Goal: Information Seeking & Learning: Check status

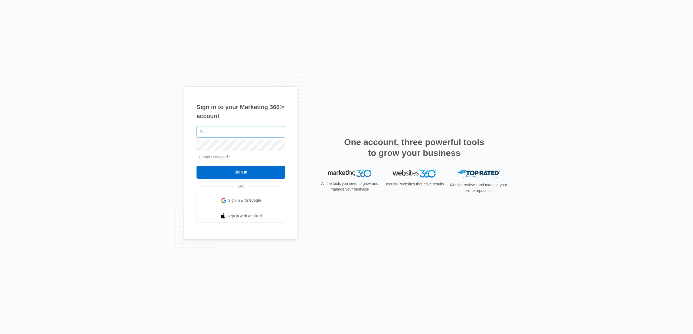
click at [230, 134] on input "text" at bounding box center [241, 131] width 89 height 11
type input "[PERSON_NAME][EMAIL_ADDRESS][DOMAIN_NAME]"
click at [240, 173] on input "Sign In" at bounding box center [241, 172] width 89 height 13
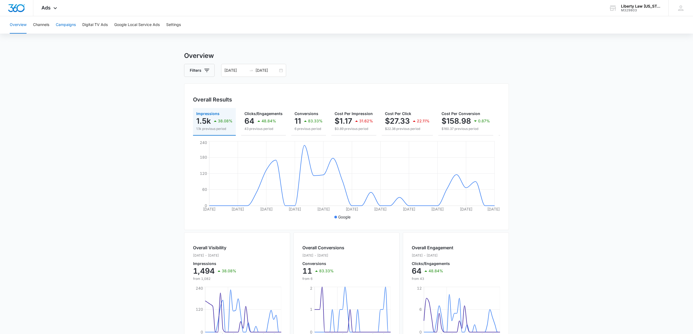
click at [67, 25] on button "Campaigns" at bounding box center [66, 24] width 20 height 17
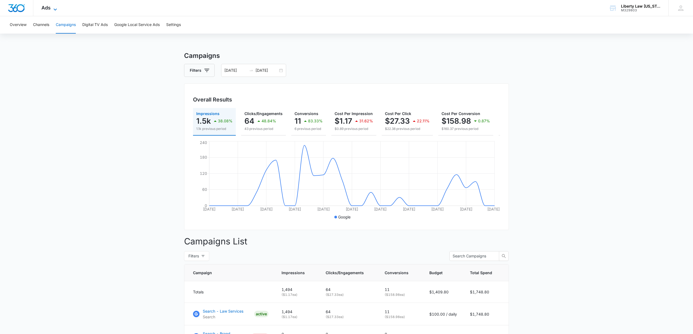
click at [55, 9] on icon at bounding box center [55, 9] width 3 height 2
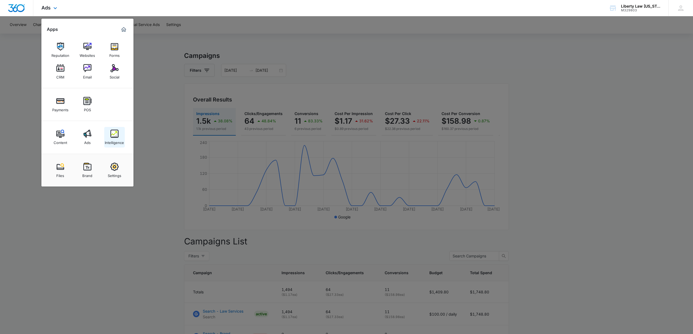
click at [115, 138] on img at bounding box center [114, 134] width 8 height 8
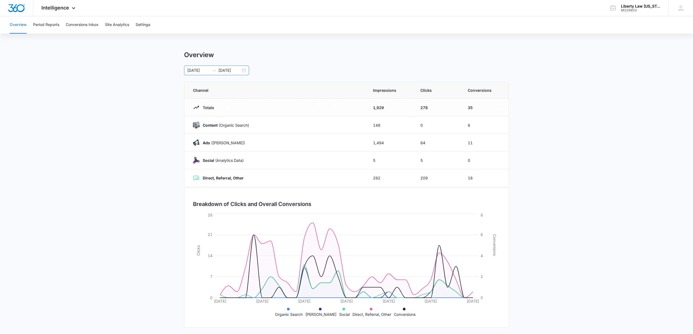
click at [244, 71] on div "[DATE] [DATE]" at bounding box center [216, 71] width 65 height 10
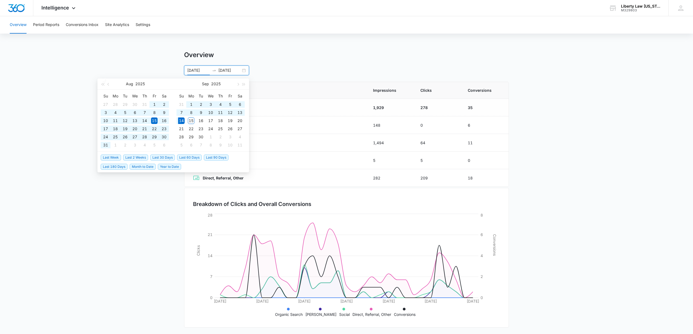
click at [168, 165] on span "Year to Date" at bounding box center [169, 167] width 23 height 6
type input "[DATE]"
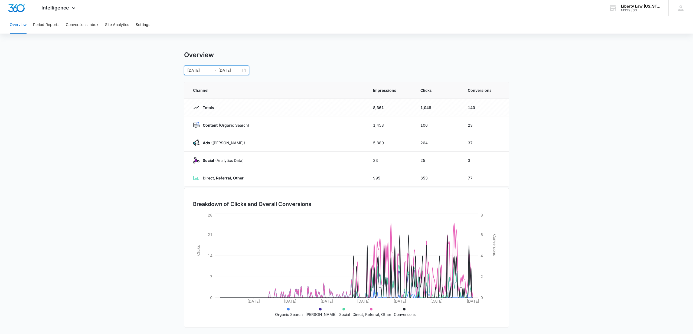
scroll to position [1, 0]
click at [72, 9] on icon at bounding box center [73, 9] width 6 height 6
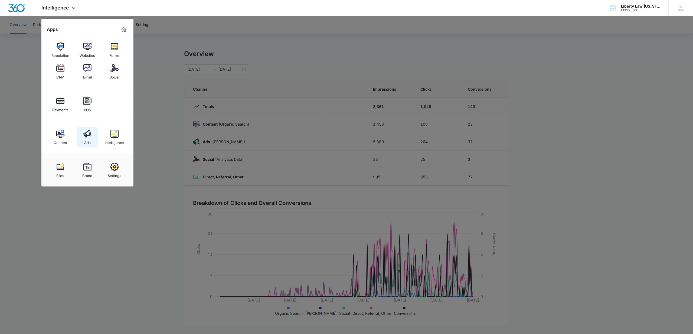
click at [85, 140] on div "Ads" at bounding box center [87, 141] width 6 height 7
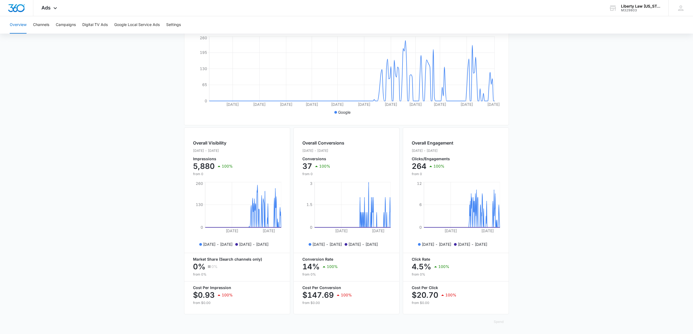
scroll to position [106, 0]
click at [67, 25] on button "Campaigns" at bounding box center [66, 24] width 20 height 17
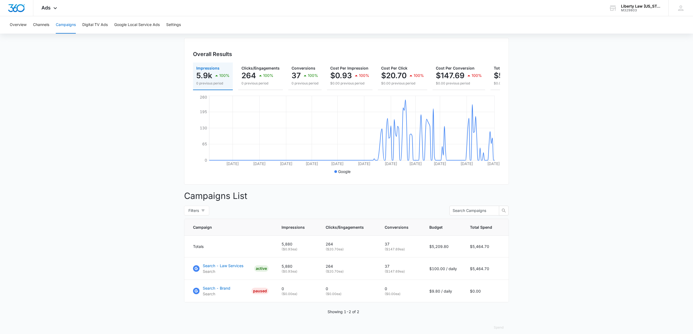
scroll to position [52, 0]
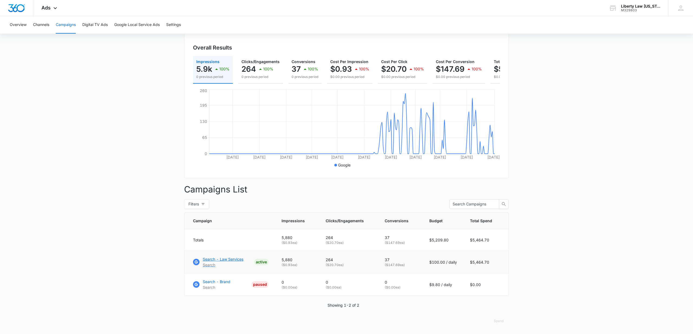
click at [228, 259] on p "Search - Law Services" at bounding box center [223, 259] width 41 height 6
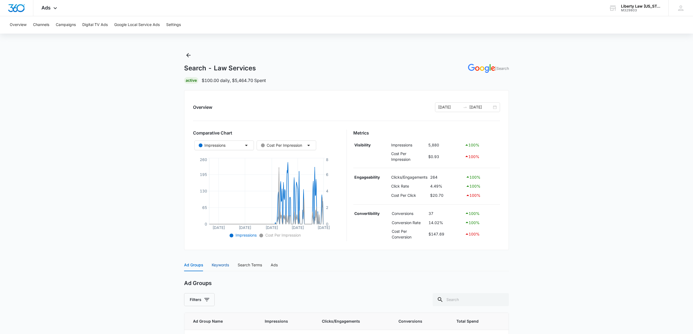
click at [218, 265] on div "Keywords" at bounding box center [220, 265] width 17 height 6
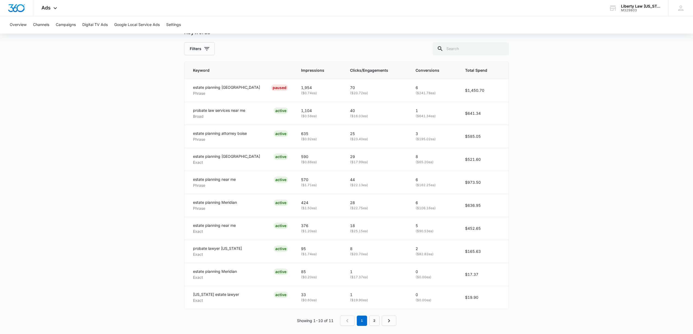
scroll to position [248, 0]
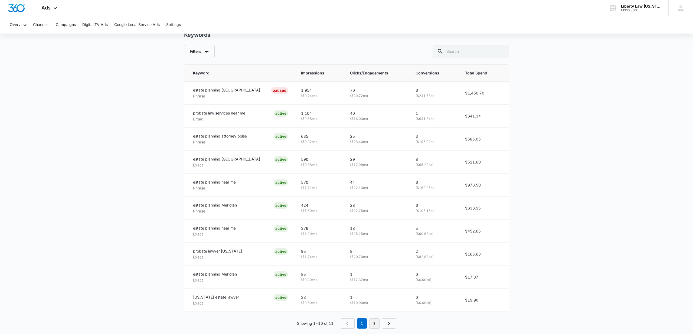
click at [375, 322] on link "2" at bounding box center [374, 323] width 10 height 10
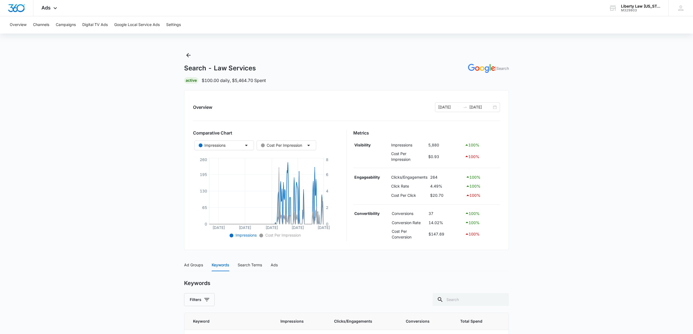
scroll to position [49, 0]
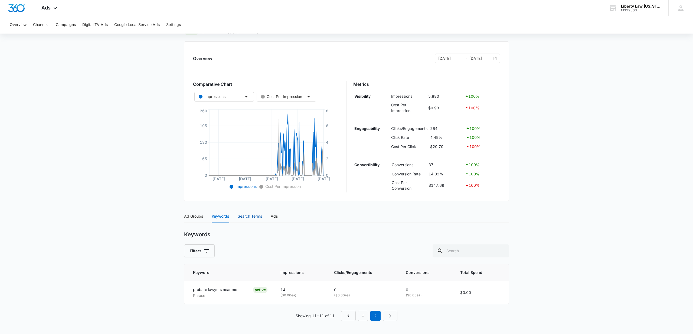
click at [243, 214] on div "Search Terms" at bounding box center [250, 216] width 24 height 6
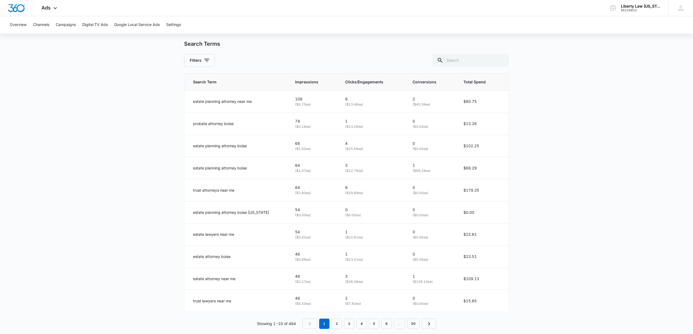
scroll to position [247, 0]
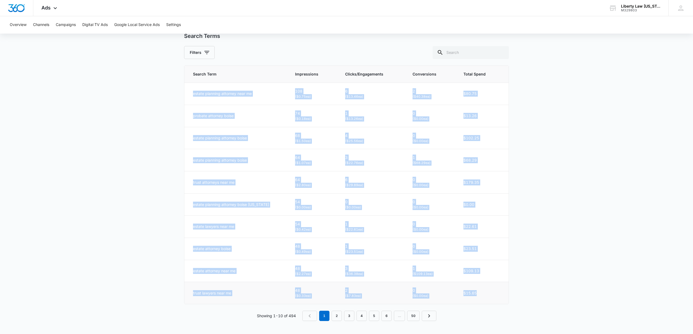
drag, startPoint x: 193, startPoint y: 93, endPoint x: 482, endPoint y: 293, distance: 351.9
click at [482, 293] on tbody "estate planning attorney near me 108 ( $0.75 ea) 6 ( $13.46 ea) 2 ( $40.38 ea) …" at bounding box center [346, 194] width 324 height 222
copy tbody "estate planning attorney near me 108 ( $0.75 ea) 6 ( $13.46 ea) 2 ( $40.38 ea) …"
click at [336, 317] on link "2" at bounding box center [337, 316] width 10 height 10
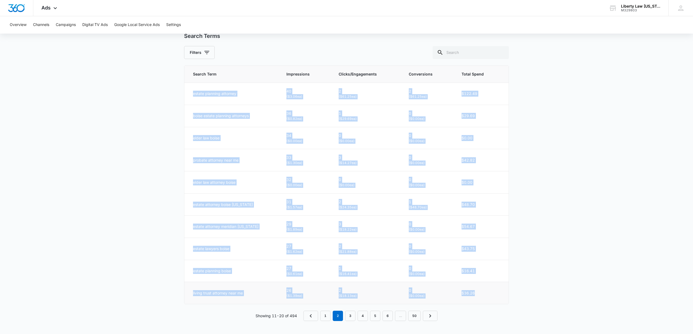
drag, startPoint x: 191, startPoint y: 93, endPoint x: 484, endPoint y: 294, distance: 355.6
click at [484, 294] on tbody "estate planning attorney 40 ( $3.06 ea) 2 ( $61.25 ea) 2 ( $61.25 ea) $122.49 b…" at bounding box center [346, 194] width 324 height 222
copy tbody "estate planning attorney 40 ( $3.06 ea) 2 ( $61.25 ea) 2 ( $61.25 ea) $122.49 b…"
click at [350, 317] on link "3" at bounding box center [350, 316] width 10 height 10
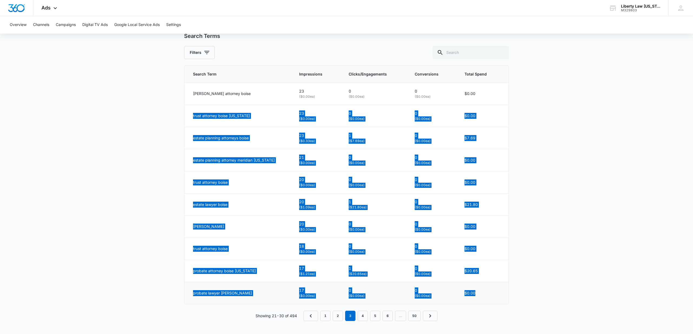
drag, startPoint x: 191, startPoint y: 115, endPoint x: 480, endPoint y: 295, distance: 340.6
click at [480, 295] on tbody "david wilson attorney boise 23 ( $0.00 ea) 0 ( $0.00 ea) 0 ( $0.00 ea) $0.00 tr…" at bounding box center [346, 194] width 324 height 222
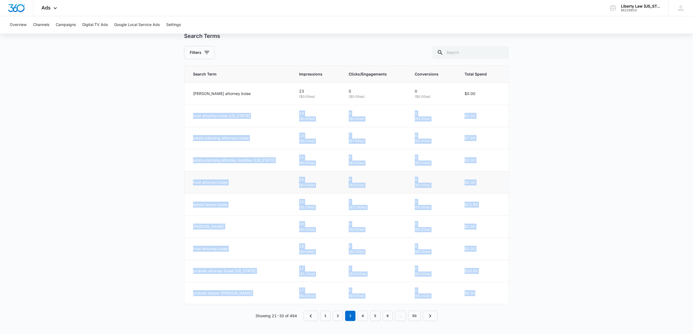
copy tbody "trust attorney boise idaho 23 ( $0.00 ea) 0 ( $0.00 ea) 0 ( $0.00 ea) $0.00 est…"
click at [362, 317] on link "4" at bounding box center [363, 316] width 10 height 10
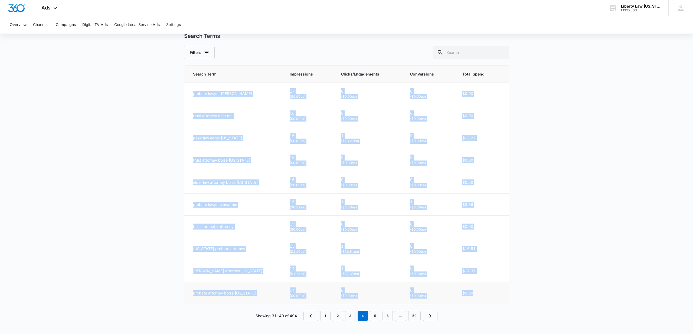
drag, startPoint x: 192, startPoint y: 94, endPoint x: 474, endPoint y: 293, distance: 345.2
click at [474, 293] on tbody "probate lawyer boise 17 ( $0.00 ea) 0 ( $0.00 ea) 0 ( $0.00 ea) $0.00 trust att…" at bounding box center [346, 194] width 324 height 222
copy tbody "probate lawyer boise 17 ( $0.00 ea) 0 ( $0.00 ea) 0 ( $0.00 ea) $0.00 trust att…"
click at [376, 315] on link "5" at bounding box center [375, 316] width 10 height 10
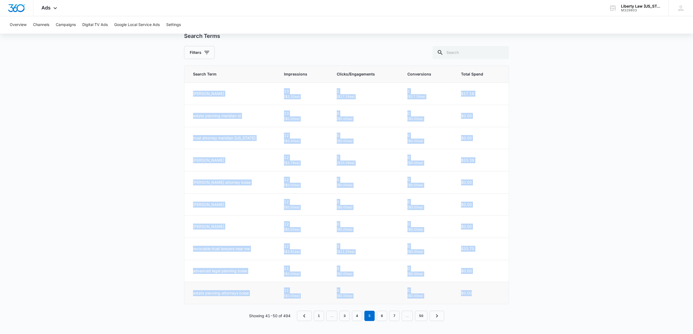
drag, startPoint x: 191, startPoint y: 93, endPoint x: 487, endPoint y: 293, distance: 357.3
click at [487, 293] on tbody "stan welch boise 13 ( $1.32 ea) 1 ( $17.16 ea) 1 ( $17.16 ea) $17.16 estate pla…" at bounding box center [346, 194] width 324 height 222
copy tbody "stan welch boise 13 ( $1.32 ea) 1 ( $17.16 ea) 1 ( $17.16 ea) $17.16 estate pla…"
click at [383, 315] on link "6" at bounding box center [382, 316] width 10 height 10
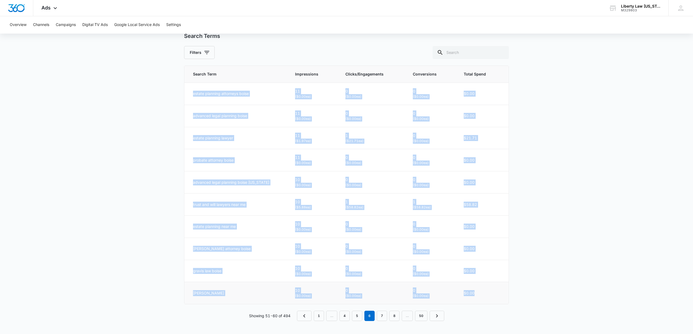
drag, startPoint x: 191, startPoint y: 94, endPoint x: 500, endPoint y: 296, distance: 369.9
click at [500, 296] on tbody "estate planning attorneys boise 11 ( $0.00 ea) 0 ( $0.00 ea) 0 ( $0.00 ea) $0.0…" at bounding box center [346, 194] width 324 height 222
copy tbody "estate planning attorneys boise 11 ( $0.00 ea) 0 ( $0.00 ea) 0 ( $0.00 ea) $0.0…"
click at [382, 316] on link "7" at bounding box center [382, 316] width 10 height 10
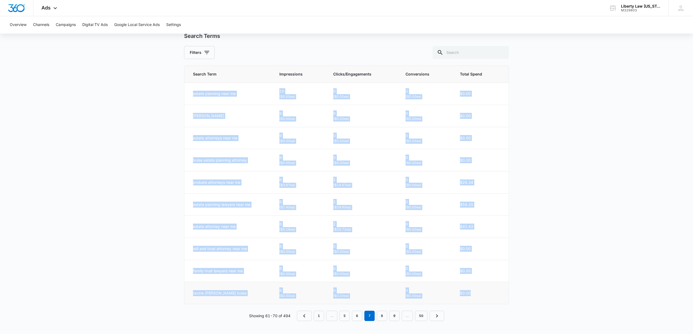
drag, startPoint x: 191, startPoint y: 94, endPoint x: 483, endPoint y: 292, distance: 352.4
click at [483, 292] on tbody "estate planning near me 10 ( $0.00 ea) 0 ( $0.00 ea) 0 ( $0.00 ea) $0.00 cosho …" at bounding box center [346, 194] width 324 height 222
copy tbody "estate planning near me 10 ( $0.00 ea) 0 ( $0.00 ea) 0 ( $0.00 ea) $0.00 cosho …"
click at [381, 316] on link "8" at bounding box center [382, 316] width 10 height 10
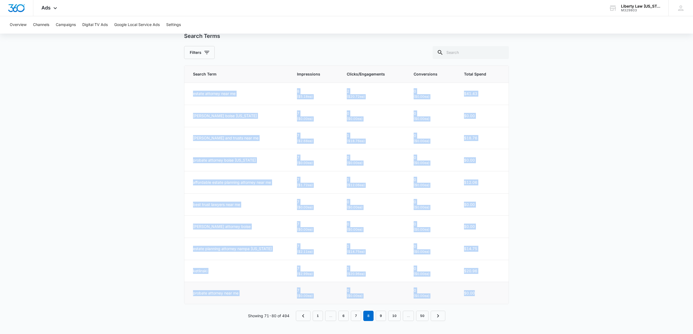
drag, startPoint x: 191, startPoint y: 93, endPoint x: 496, endPoint y: 300, distance: 367.9
click at [496, 300] on tbody "estate attorney near me 8 ( $5.18 ea) 2 ( $20.72 ea) 0 ( $0.00 ea) $41.43 grego…" at bounding box center [346, 194] width 324 height 222
copy tbody "estate attorney near me 8 ( $5.18 ea) 2 ( $20.72 ea) 0 ( $0.00 ea) $41.43 grego…"
click at [381, 315] on link "9" at bounding box center [381, 316] width 10 height 10
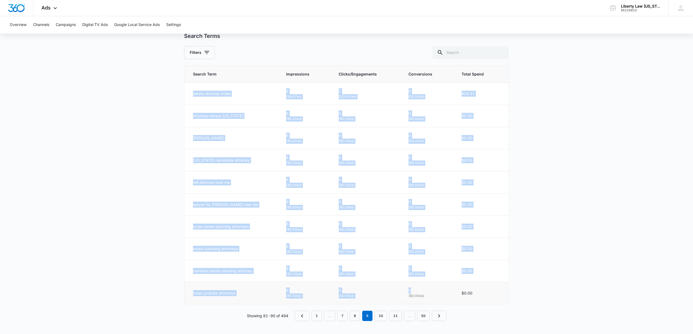
drag, startPoint x: 191, startPoint y: 93, endPoint x: 451, endPoint y: 289, distance: 325.3
click at [451, 289] on tbody "estate attorney boise 6 ( $4.07 ea) 1 ( $24.41 ea) 0 ( $0.00 ea) $24.41 attorne…" at bounding box center [346, 194] width 324 height 222
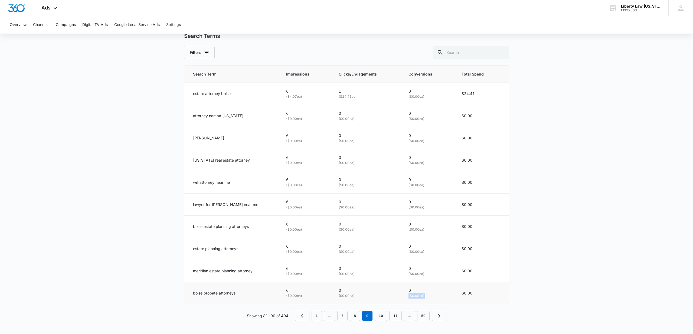
drag, startPoint x: 451, startPoint y: 289, endPoint x: 465, endPoint y: 288, distance: 13.6
click at [465, 288] on tr "boise probate attorneys 6 ( $0.00 ea) 0 ( $0.00 ea) 0 ( $0.00 ea) $0.00" at bounding box center [346, 293] width 324 height 22
click at [197, 97] on td "estate attorney boise" at bounding box center [231, 94] width 95 height 22
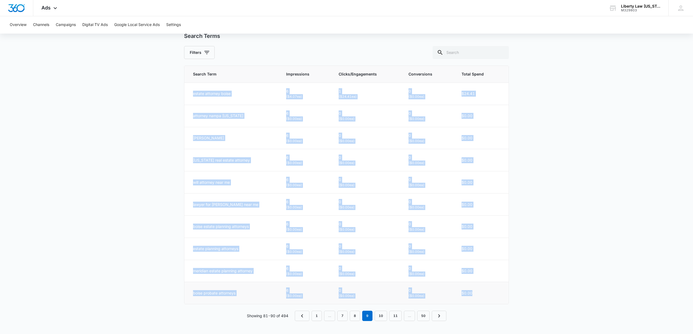
drag, startPoint x: 192, startPoint y: 93, endPoint x: 495, endPoint y: 291, distance: 362.1
click at [495, 291] on tbody "estate attorney boise 6 ( $4.07 ea) 1 ( $24.41 ea) 0 ( $0.00 ea) $24.41 attorne…" at bounding box center [346, 194] width 324 height 222
copy tbody "estate attorney boise 6 ( $4.07 ea) 1 ( $24.41 ea) 0 ( $0.00 ea) $24.41 attorne…"
click at [381, 316] on link "10" at bounding box center [381, 316] width 12 height 10
drag, startPoint x: 191, startPoint y: 93, endPoint x: 499, endPoint y: 298, distance: 370.2
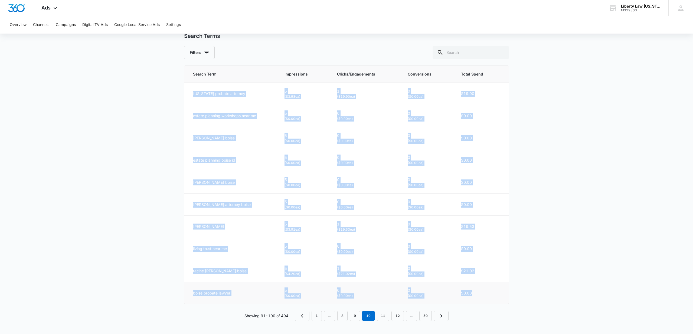
click at [499, 298] on tbody "idaho probate attorney 5 ( $3.98 ea) 1 ( $19.90 ea) 0 ( $0.00 ea) $19.90 estate…" at bounding box center [346, 194] width 324 height 222
copy tbody "idaho probate attorney 5 ( $3.98 ea) 1 ( $19.90 ea) 0 ( $0.00 ea) $19.90 estate…"
click at [383, 317] on link "11" at bounding box center [383, 316] width 12 height 10
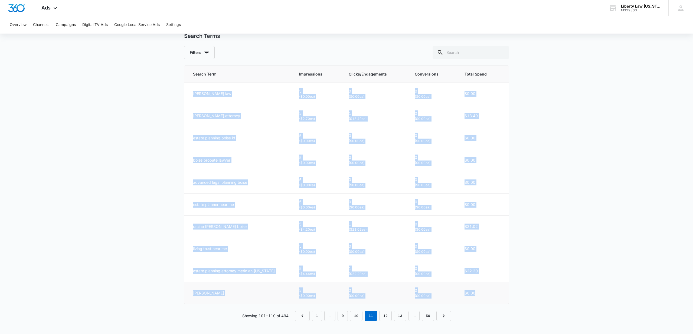
drag, startPoint x: 191, startPoint y: 92, endPoint x: 479, endPoint y: 297, distance: 352.7
click at [478, 298] on tbody "ramirez smith law 5 ( $0.00 ea) 0 ( $0.00 ea) 0 ( $0.00 ea) $0.00 susan graham …" at bounding box center [346, 194] width 324 height 222
click at [386, 315] on link "12" at bounding box center [385, 316] width 12 height 10
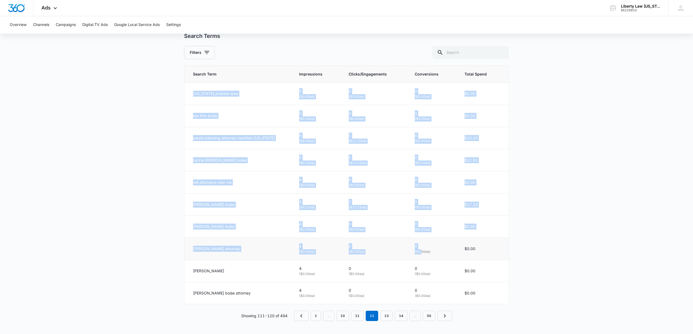
drag, startPoint x: 190, startPoint y: 94, endPoint x: 418, endPoint y: 253, distance: 277.4
click at [418, 253] on tbody "idaho probate laws 5 ( $0.00 ea) 0 ( $0.00 ea) 0 ( $0.00 ea) $0.00 law firm boi…" at bounding box center [346, 194] width 324 height 222
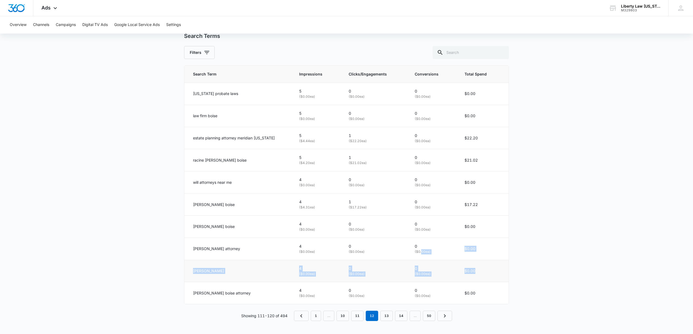
drag, startPoint x: 418, startPoint y: 253, endPoint x: 466, endPoint y: 275, distance: 53.4
click at [467, 276] on tbody "idaho probate laws 5 ( $0.00 ea) 0 ( $0.00 ea) 0 ( $0.00 ea) $0.00 law firm boi…" at bounding box center [346, 194] width 324 height 222
click at [194, 94] on p "idaho probate laws" at bounding box center [215, 94] width 45 height 6
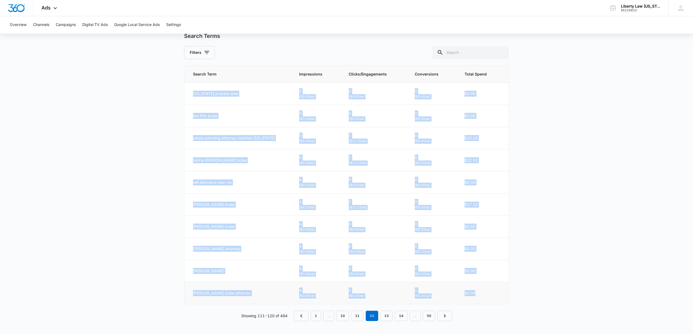
drag, startPoint x: 190, startPoint y: 93, endPoint x: 483, endPoint y: 292, distance: 354.5
click at [483, 292] on tbody "idaho probate laws 5 ( $0.00 ea) 0 ( $0.00 ea) 0 ( $0.00 ea) $0.00 law firm boi…" at bounding box center [346, 194] width 324 height 222
click at [387, 316] on link "13" at bounding box center [387, 316] width 12 height 10
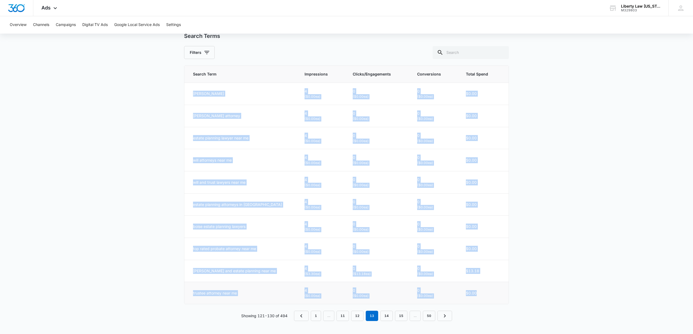
drag, startPoint x: 190, startPoint y: 92, endPoint x: 474, endPoint y: 294, distance: 348.5
click at [474, 294] on tbody "ty ketlinski 4 ( $0.00 ea) 0 ( $0.00 ea) 0 ( $0.00 ea) $0.00 susan graham attor…" at bounding box center [346, 194] width 324 height 222
click at [387, 315] on link "14" at bounding box center [387, 316] width 12 height 10
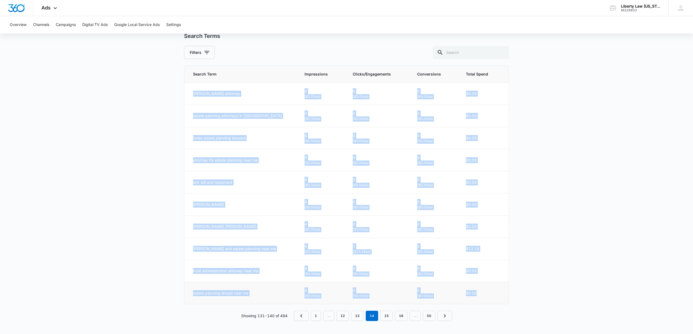
drag, startPoint x: 191, startPoint y: 93, endPoint x: 500, endPoint y: 292, distance: 368.1
click at [500, 292] on tbody "susan graham attorney 4 ( $0.00 ea) 0 ( $0.00 ea) 0 ( $0.00 ea) $0.00 estate pl…" at bounding box center [346, 194] width 324 height 222
click at [387, 316] on link "15" at bounding box center [387, 316] width 12 height 10
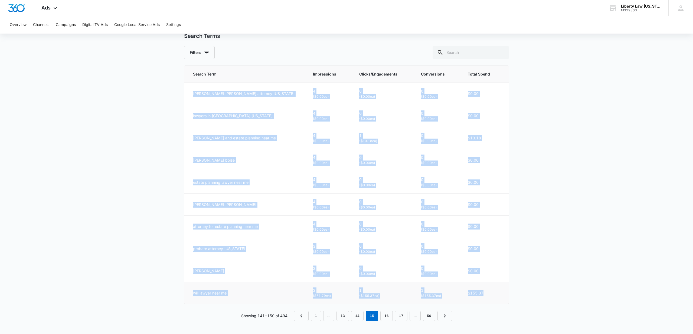
drag, startPoint x: 190, startPoint y: 94, endPoint x: 493, endPoint y: 295, distance: 363.8
click at [493, 295] on tbody "john marshall randolph attorney idaho 4 ( $0.00 ea) 0 ( $0.00 ea) 0 ( $0.00 ea)…" at bounding box center [346, 194] width 324 height 222
click at [385, 314] on link "16" at bounding box center [387, 316] width 12 height 10
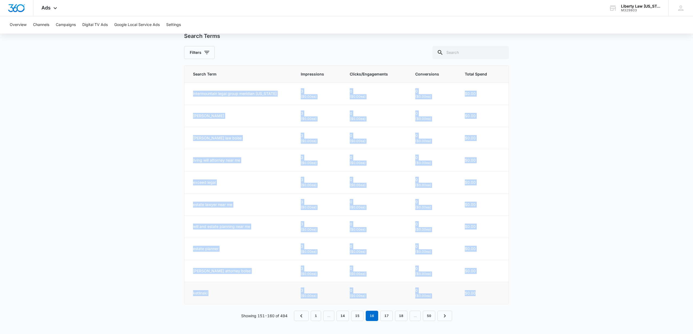
drag, startPoint x: 191, startPoint y: 93, endPoint x: 496, endPoint y: 287, distance: 360.9
click at [496, 287] on tbody "intermountain legal group meridian idaho 3 ( $0.00 ea) 0 ( $0.00 ea) 0 ( $0.00 …" at bounding box center [346, 194] width 324 height 222
click at [387, 316] on link "17" at bounding box center [387, 316] width 12 height 10
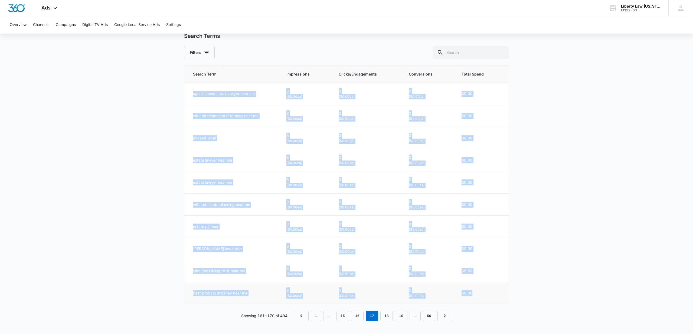
drag, startPoint x: 193, startPoint y: 93, endPoint x: 477, endPoint y: 291, distance: 345.7
click at [477, 291] on tbody "special needs trust lawyer near me 3 ( $0.00 ea) 0 ( $0.00 ea) 0 ( $0.00 ea) $0…" at bounding box center [346, 194] width 324 height 222
click at [385, 315] on link "18" at bounding box center [387, 316] width 12 height 10
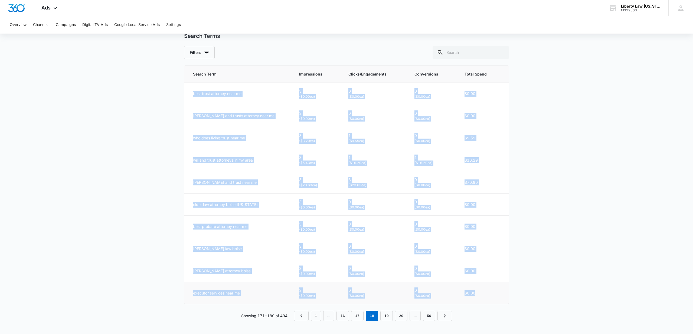
drag, startPoint x: 190, startPoint y: 94, endPoint x: 491, endPoint y: 295, distance: 362.0
click at [491, 295] on tbody "best trust attorney near me 3 ( $0.00 ea) 0 ( $0.00 ea) 0 ( $0.00 ea) $0.00 wil…" at bounding box center [346, 194] width 324 height 222
click at [386, 316] on link "19" at bounding box center [387, 316] width 12 height 10
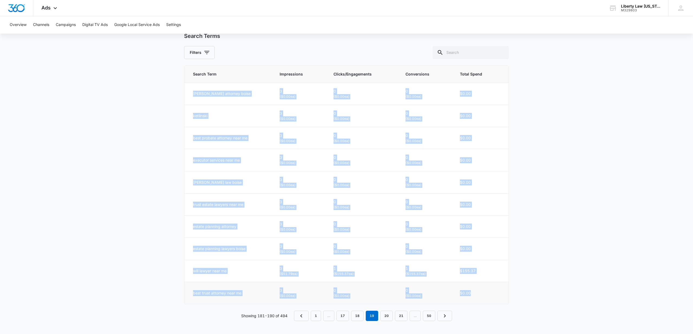
drag, startPoint x: 189, startPoint y: 95, endPoint x: 480, endPoint y: 294, distance: 352.2
click at [480, 294] on tbody "gregory hawkins attorney boise 3 ( $0.00 ea) 0 ( $0.00 ea) 0 ( $0.00 ea) $0.00 …" at bounding box center [346, 194] width 324 height 222
click at [387, 315] on link "20" at bounding box center [387, 316] width 12 height 10
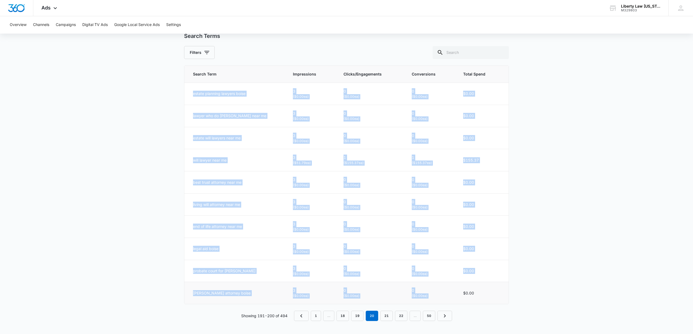
drag, startPoint x: 193, startPoint y: 92, endPoint x: 491, endPoint y: 287, distance: 356.0
click at [491, 287] on tbody "estate planning lawyers boise 3 ( $0.00 ea) 0 ( $0.00 ea) 0 ( $0.00 ea) $0.00 l…" at bounding box center [346, 194] width 324 height 222
click at [386, 316] on link "21" at bounding box center [387, 316] width 12 height 10
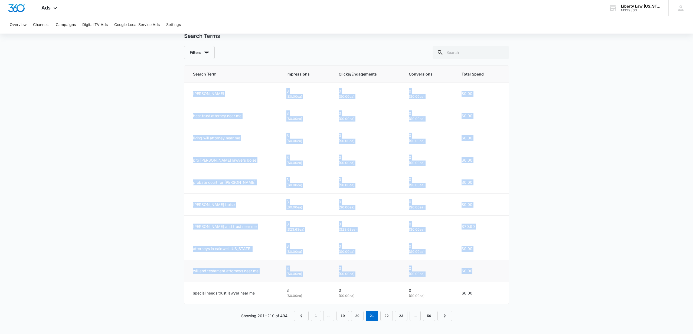
drag, startPoint x: 190, startPoint y: 93, endPoint x: 485, endPoint y: 281, distance: 349.4
click at [485, 281] on tbody "borton lakey 3 ( $0.00 ea) 0 ( $0.00 ea) 0 ( $0.00 ea) $0.00 best trust attorne…" at bounding box center [346, 194] width 324 height 222
click at [388, 316] on link "22" at bounding box center [387, 316] width 12 height 10
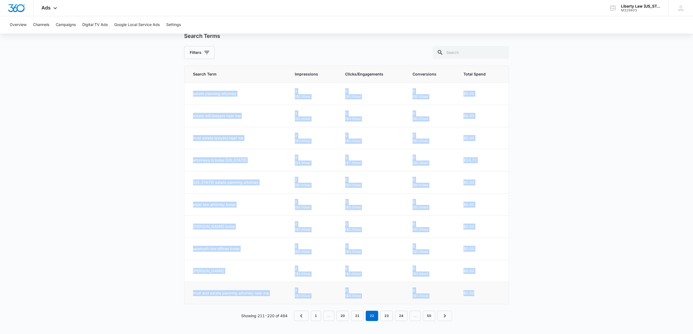
drag, startPoint x: 191, startPoint y: 93, endPoint x: 501, endPoint y: 294, distance: 369.6
click at [501, 294] on tbody "estate planning attorney 3 ( $0.00 ea) 0 ( $0.00 ea) 0 ( $0.00 ea) $0.00 estate…" at bounding box center [346, 194] width 324 height 222
click at [385, 316] on link "23" at bounding box center [387, 316] width 12 height 10
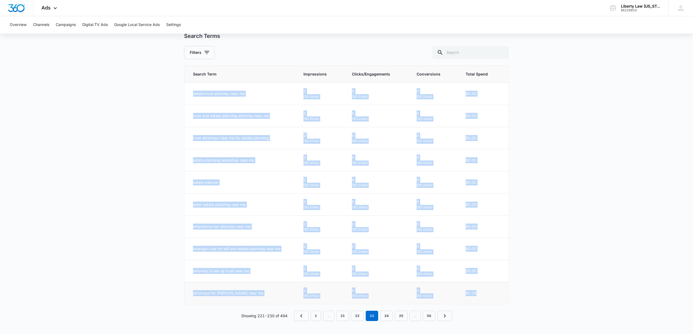
drag, startPoint x: 191, startPoint y: 93, endPoint x: 487, endPoint y: 292, distance: 356.3
click at [487, 292] on tbody "estate trust attorney near me 2 ( $0.00 ea) 0 ( $0.00 ea) 0 ( $0.00 ea) $0.00 t…" at bounding box center [346, 194] width 324 height 222
click at [386, 315] on link "24" at bounding box center [387, 316] width 12 height 10
drag, startPoint x: 189, startPoint y: 94, endPoint x: 502, endPoint y: 299, distance: 374.1
click at [502, 299] on tbody "estate planning firm 2 ( $9.82 ea) 1 ( $19.63 ea) 0 ( $0.00 ea) $19.63 estate p…" at bounding box center [346, 194] width 324 height 222
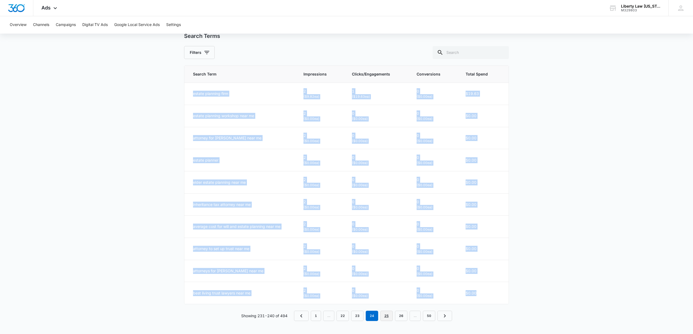
click at [386, 317] on link "25" at bounding box center [387, 316] width 12 height 10
drag, startPoint x: 191, startPoint y: 94, endPoint x: 495, endPoint y: 285, distance: 358.7
click at [495, 285] on tbody "estate planning workshop near me 2 ( $0.00 ea) 0 ( $0.00 ea) 0 ( $0.00 ea) $0.0…" at bounding box center [346, 194] width 324 height 222
click at [388, 317] on link "26" at bounding box center [387, 316] width 12 height 10
drag, startPoint x: 191, startPoint y: 94, endPoint x: 493, endPoint y: 300, distance: 366.0
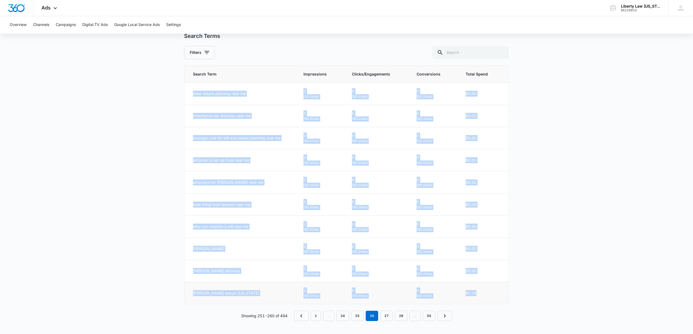
click at [493, 300] on tbody "elder estate planning near me 2 ( $0.00 ea) 0 ( $0.00 ea) 0 ( $0.00 ea) $0.00 i…" at bounding box center [346, 194] width 324 height 222
click at [386, 316] on link "27" at bounding box center [387, 316] width 12 height 10
drag, startPoint x: 191, startPoint y: 93, endPoint x: 503, endPoint y: 299, distance: 373.9
click at [503, 299] on tbody "average cost for will and estate planning near me 2 ( $0.00 ea) 0 ( $0.00 ea) 0…" at bounding box center [346, 194] width 324 height 222
click at [388, 316] on link "28" at bounding box center [387, 316] width 12 height 10
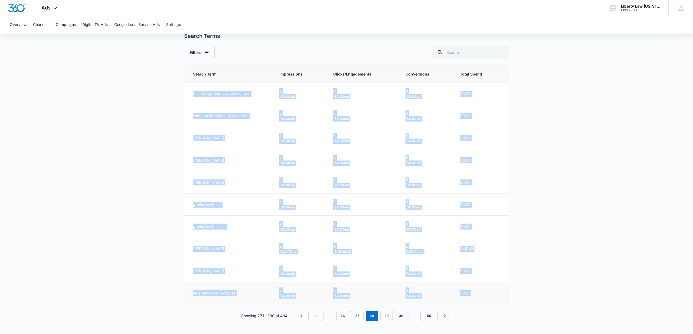
drag, startPoint x: 193, startPoint y: 94, endPoint x: 477, endPoint y: 293, distance: 347.0
click at [477, 293] on tbody "best living trust lawyers near me 2 ( $0.00 ea) 0 ( $0.00 ea) 0 ( $0.00 ea) $0.…" at bounding box center [346, 194] width 324 height 222
click at [386, 317] on link "29" at bounding box center [387, 316] width 12 height 10
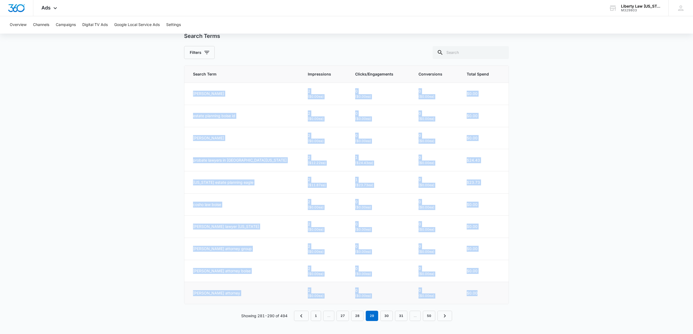
drag, startPoint x: 191, startPoint y: 94, endPoint x: 480, endPoint y: 293, distance: 350.6
click at [480, 293] on tbody "mackenzie whatcott 2 ( $0.00 ea) 0 ( $0.00 ea) 0 ( $0.00 ea) $0.00 estate plann…" at bounding box center [346, 194] width 324 height 222
click at [388, 316] on link "30" at bounding box center [387, 316] width 12 height 10
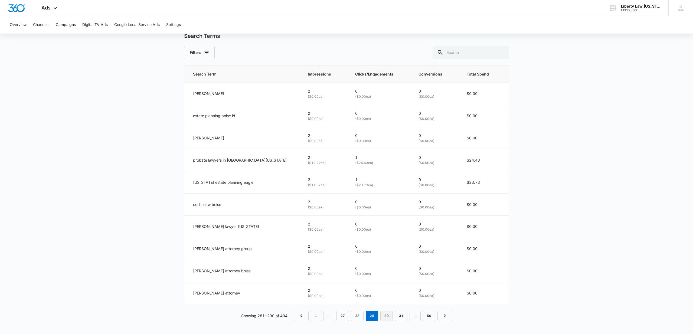
scroll to position [66, 0]
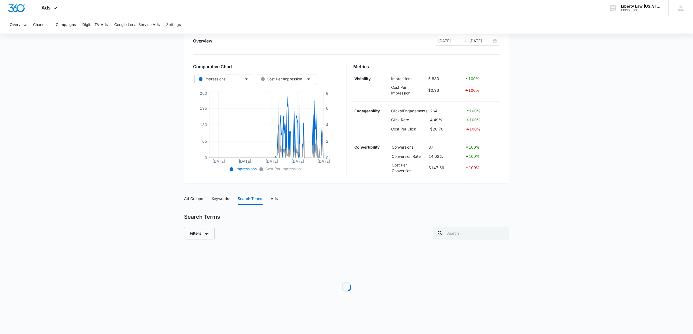
click at [388, 316] on div "Loading" at bounding box center [346, 286] width 325 height 81
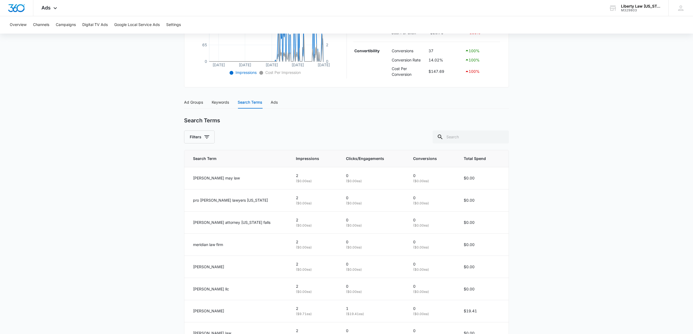
scroll to position [247, 0]
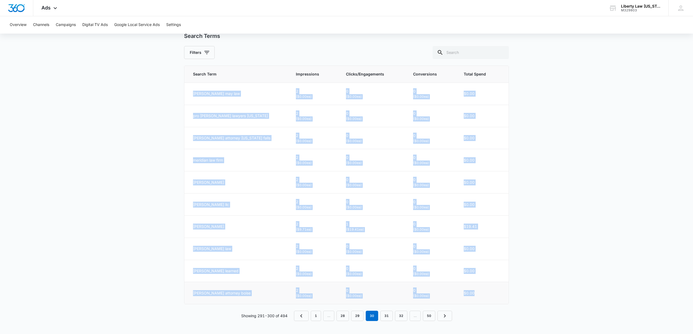
drag, startPoint x: 192, startPoint y: 94, endPoint x: 485, endPoint y: 293, distance: 354.4
click at [485, 293] on tbody "johnson may law 2 ( $0.00 ea) 0 ( $0.00 ea) 0 ( $0.00 ea) $0.00 pro bono lawyer…" at bounding box center [346, 194] width 324 height 222
click at [386, 318] on link "31" at bounding box center [387, 316] width 12 height 10
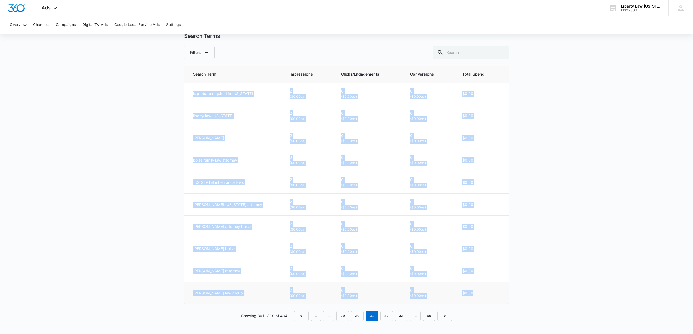
drag, startPoint x: 191, startPoint y: 92, endPoint x: 485, endPoint y: 294, distance: 356.8
click at [485, 294] on tbody "is probate required in idaho 2 ( $0.00 ea) 0 ( $0.00 ea) 0 ( $0.00 ea) $0.00 li…" at bounding box center [346, 194] width 324 height 222
click at [386, 316] on link "32" at bounding box center [387, 316] width 12 height 10
drag, startPoint x: 192, startPoint y: 94, endPoint x: 473, endPoint y: 293, distance: 344.8
click at [473, 293] on tbody "intermountain law fruitland idaho 2 ( $0.00 ea) 0 ( $0.00 ea) 0 ( $0.00 ea) $0.…" at bounding box center [346, 194] width 324 height 222
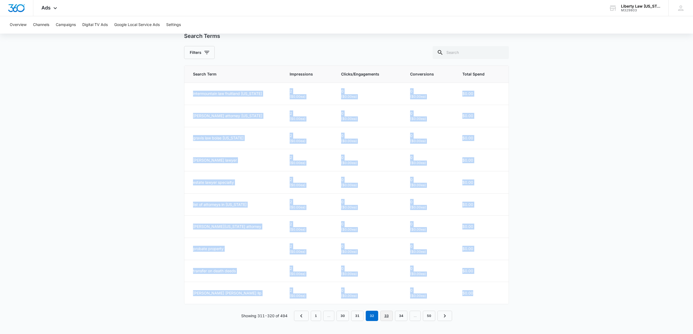
click at [387, 317] on link "33" at bounding box center [387, 316] width 12 height 10
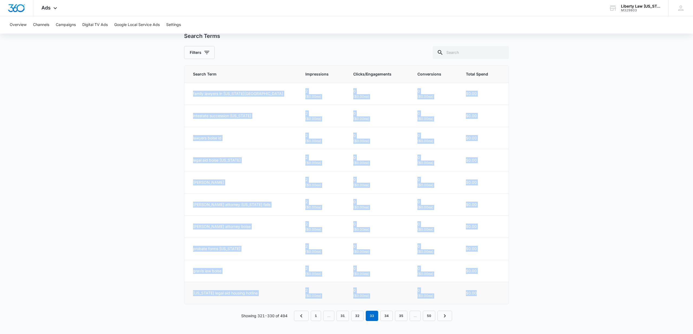
drag, startPoint x: 192, startPoint y: 93, endPoint x: 471, endPoint y: 293, distance: 343.2
click at [471, 293] on tbody "family lawyers in idaho falls 2 ( $0.00 ea) 0 ( $0.00 ea) 0 ( $0.00 ea) $0.00 i…" at bounding box center [346, 194] width 324 height 222
click at [387, 316] on link "34" at bounding box center [387, 316] width 12 height 10
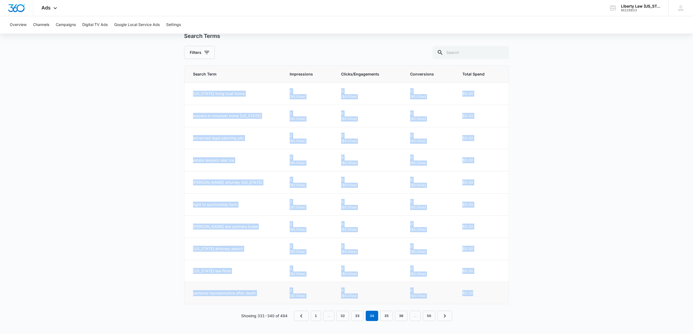
drag, startPoint x: 192, startPoint y: 93, endPoint x: 490, endPoint y: 292, distance: 359.3
click at [490, 292] on tbody "idaho living trust forms 2 ( $0.00 ea) 0 ( $0.00 ea) 0 ( $0.00 ea) $0.00 lawyer…" at bounding box center [346, 194] width 324 height 222
click at [388, 315] on link "35" at bounding box center [387, 316] width 12 height 10
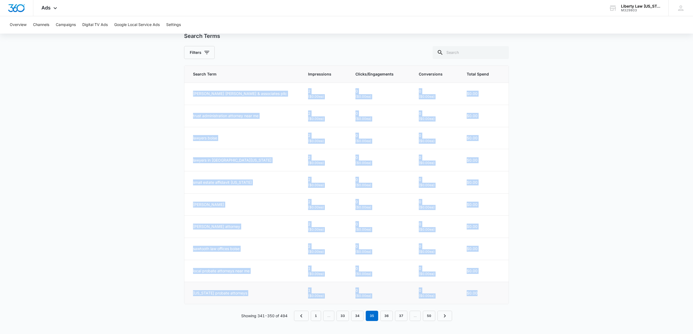
drag, startPoint x: 193, startPoint y: 93, endPoint x: 508, endPoint y: 289, distance: 371.8
click at [508, 289] on tbody "smith driscoll & associates pllc 2 ( $0.00 ea) 0 ( $0.00 ea) 0 ( $0.00 ea) $0.0…" at bounding box center [346, 194] width 324 height 222
click at [386, 316] on link "36" at bounding box center [387, 316] width 12 height 10
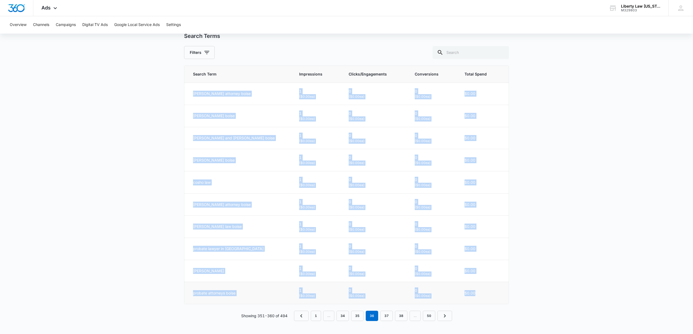
drag, startPoint x: 190, startPoint y: 93, endPoint x: 485, endPoint y: 291, distance: 355.1
click at [485, 291] on tbody "stan welsh attorney boise 1 ( $0.00 ea) 0 ( $0.00 ea) 0 ( $0.00 ea) $0.00 stanl…" at bounding box center [346, 194] width 324 height 222
click at [389, 317] on link "37" at bounding box center [387, 316] width 12 height 10
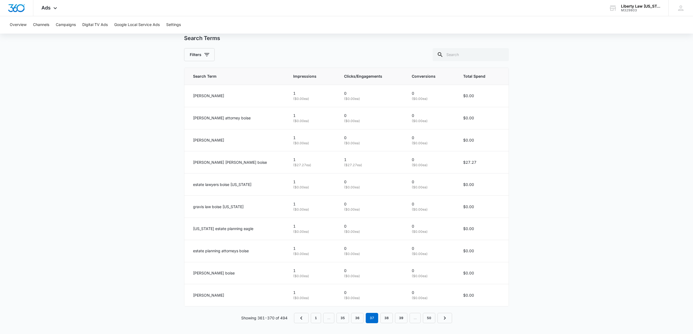
scroll to position [246, 0]
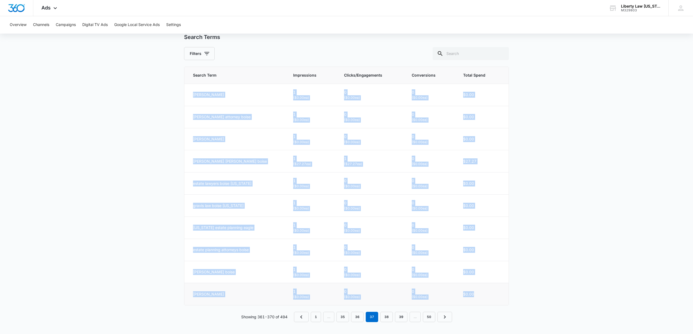
drag, startPoint x: 192, startPoint y: 95, endPoint x: 490, endPoint y: 295, distance: 359.1
click at [490, 295] on tbody "matt gustavel 1 ( $0.00 ea) 0 ( $0.00 ea) 0 ( $0.00 ea) $0.00 stanley welsh att…" at bounding box center [346, 195] width 324 height 222
click at [387, 317] on link "38" at bounding box center [387, 317] width 12 height 10
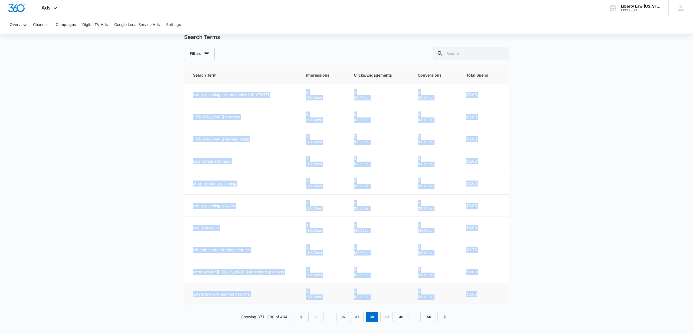
drag, startPoint x: 191, startPoint y: 94, endPoint x: 481, endPoint y: 295, distance: 352.2
click at [481, 295] on tbody "estate planning attorney boise idaho 1 ( $0.00 ea) 0 ( $0.00 ea) 0 ( $0.00 ea) …" at bounding box center [346, 195] width 324 height 222
click at [387, 317] on link "39" at bounding box center [387, 317] width 12 height 10
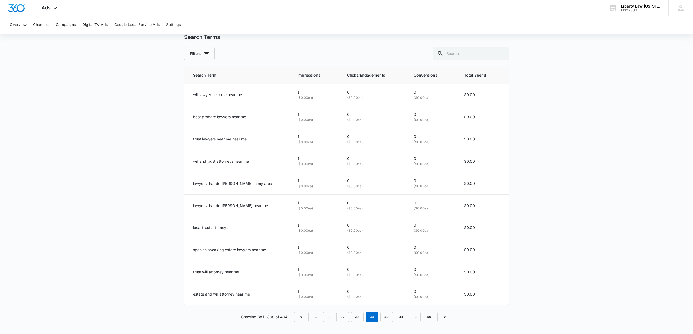
scroll to position [247, 0]
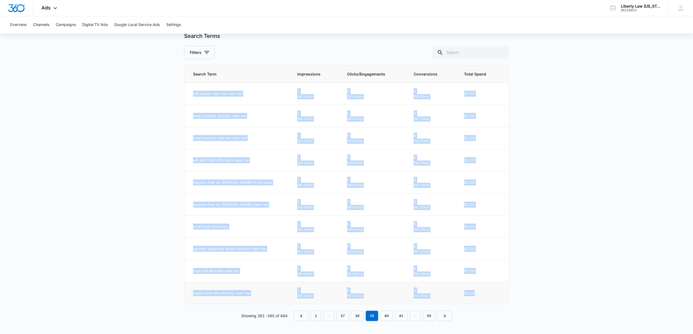
drag, startPoint x: 191, startPoint y: 93, endPoint x: 483, endPoint y: 291, distance: 353.2
click at [483, 291] on tbody "will lawyer near me near me 1 ( $0.00 ea) 0 ( $0.00 ea) 0 ( $0.00 ea) $0.00 bes…" at bounding box center [346, 194] width 324 height 222
click at [388, 317] on link "40" at bounding box center [387, 316] width 12 height 10
drag, startPoint x: 191, startPoint y: 93, endPoint x: 497, endPoint y: 299, distance: 369.3
click at [497, 299] on tbody "estate tax attorney near me 1 ( $0.00 ea) 0 ( $0.00 ea) 0 ( $0.00 ea) $0.00 liv…" at bounding box center [346, 194] width 324 height 222
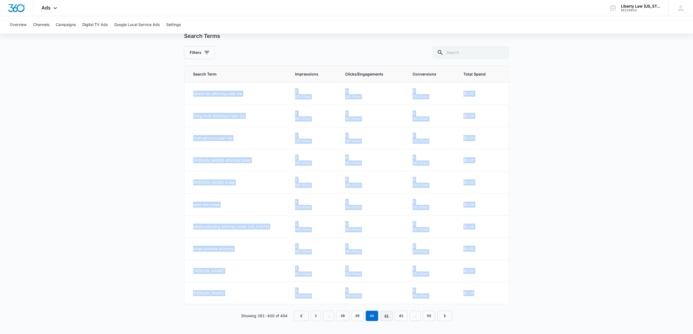
click at [386, 315] on link "41" at bounding box center [387, 316] width 12 height 10
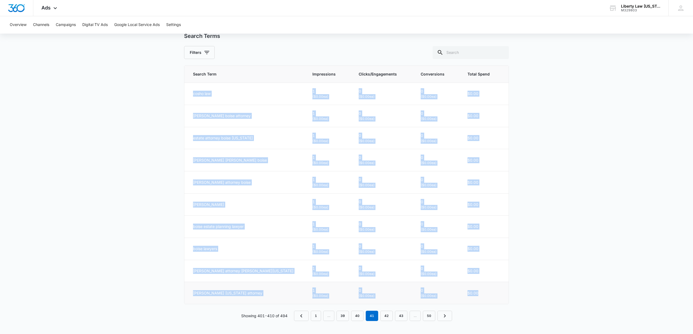
drag, startPoint x: 192, startPoint y: 93, endPoint x: 488, endPoint y: 298, distance: 360.3
click at [488, 298] on tbody "cosho law 1 ( $0.00 ea) 0 ( $0.00 ea) 0 ( $0.00 ea) $0.00 sandra clapp boise at…" at bounding box center [346, 194] width 324 height 222
click at [386, 316] on link "42" at bounding box center [387, 316] width 12 height 10
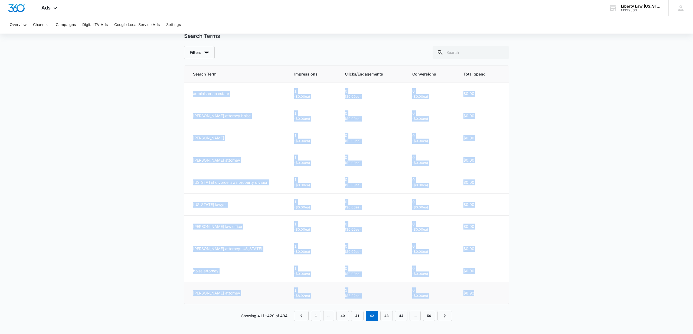
drag, startPoint x: 193, startPoint y: 94, endPoint x: 491, endPoint y: 287, distance: 355.1
click at [491, 287] on tbody "administer an estate 1 ( $0.00 ea) 0 ( $0.00 ea) 0 ( $0.00 ea) $0.00 aubrey ric…" at bounding box center [346, 194] width 324 height 222
click at [387, 316] on link "43" at bounding box center [387, 316] width 12 height 10
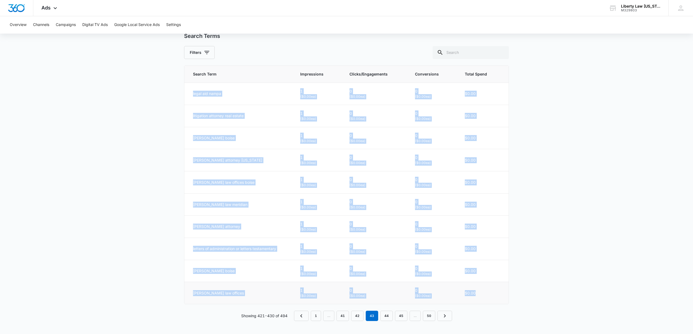
drag, startPoint x: 191, startPoint y: 93, endPoint x: 497, endPoint y: 294, distance: 366.0
click at [497, 294] on tbody "legal aid nampa 1 ( $0.00 ea) 0 ( $0.00 ea) 0 ( $0.00 ea) $0.00 litigation atto…" at bounding box center [346, 194] width 324 height 222
click at [385, 316] on link "44" at bounding box center [387, 316] width 12 height 10
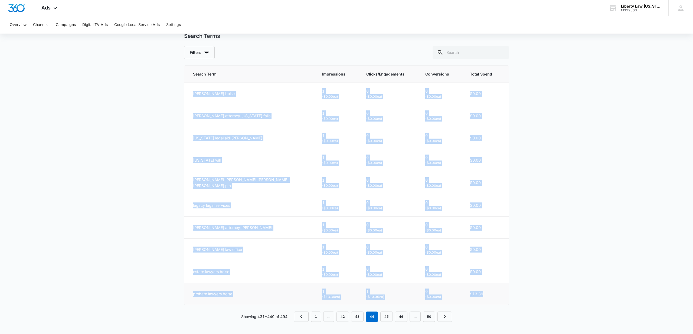
drag, startPoint x: 190, startPoint y: 93, endPoint x: 497, endPoint y: 297, distance: 368.2
click at [497, 297] on tbody "todd winegar boise 1 ( $0.00 ea) 0 ( $0.00 ea) 0 ( $0.00 ea) $0.00 brian tucker…" at bounding box center [346, 194] width 324 height 222
click at [386, 317] on link "45" at bounding box center [387, 317] width 12 height 10
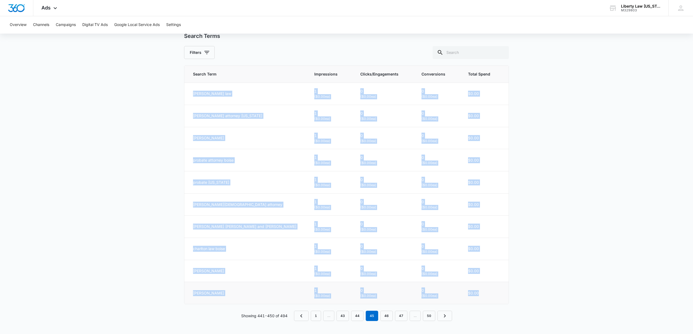
drag, startPoint x: 191, startPoint y: 94, endPoint x: 477, endPoint y: 290, distance: 346.8
click at [477, 290] on tbody "taylor law 1 ( $0.00 ea) 0 ( $0.00 ea) 0 ( $0.00 ea) $0.00 alex briggs attorney…" at bounding box center [346, 194] width 324 height 222
click at [385, 315] on link "46" at bounding box center [387, 316] width 12 height 10
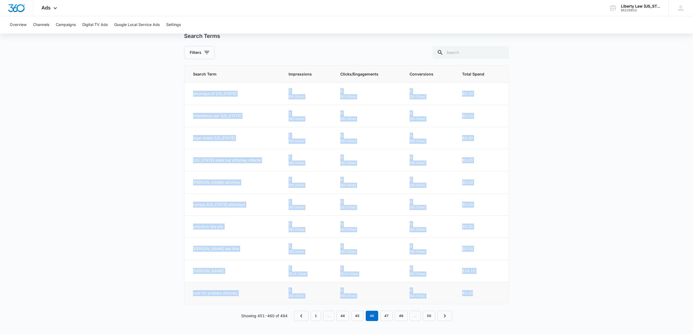
drag, startPoint x: 191, startPoint y: 93, endPoint x: 484, endPoint y: 291, distance: 354.5
click at [484, 291] on tbody "attorneys of idaho 1 ( $0.00 ea) 0 ( $0.00 ea) 0 ( $0.00 ea) $0.00 inheritance …" at bounding box center [346, 194] width 324 height 222
click at [387, 317] on link "47" at bounding box center [387, 316] width 12 height 10
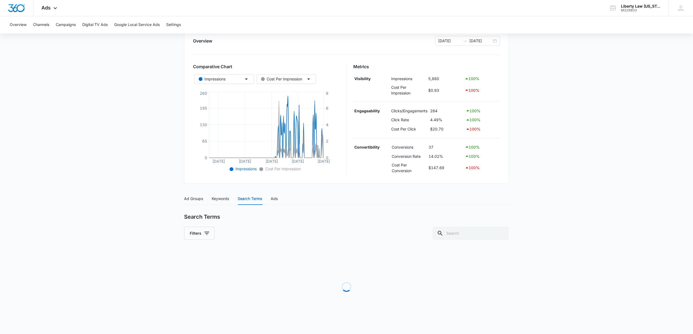
scroll to position [66, 0]
click at [387, 317] on div "Loading" at bounding box center [346, 286] width 325 height 81
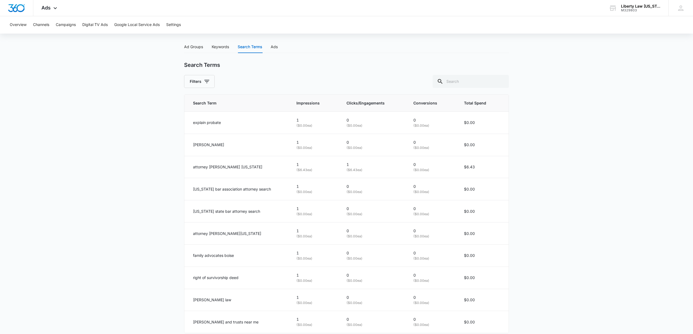
scroll to position [242, 0]
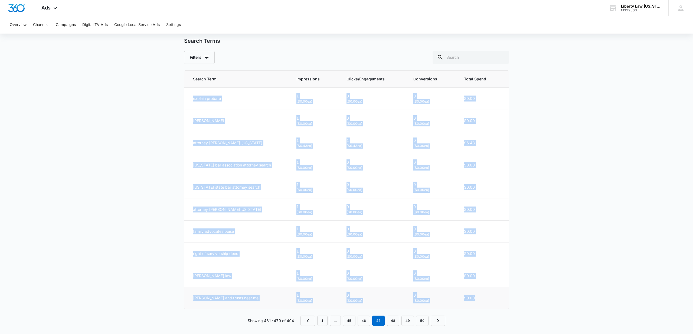
drag, startPoint x: 193, startPoint y: 99, endPoint x: 478, endPoint y: 297, distance: 346.6
click at [478, 297] on tbody "explain probate 1 ( $0.00 ea) 0 ( $0.00 ea) 0 ( $0.00 ea) $0.00 greg chaney law…" at bounding box center [346, 198] width 324 height 222
click at [393, 322] on link "48" at bounding box center [393, 321] width 12 height 10
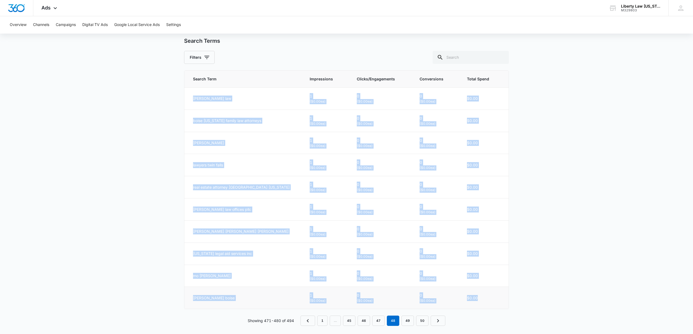
drag, startPoint x: 192, startPoint y: 98, endPoint x: 500, endPoint y: 300, distance: 368.1
click at [500, 300] on tbody "bartlett law 1 ( $0.00 ea) 0 ( $0.00 ea) 0 ( $0.00 ea) $0.00 boise idaho family…" at bounding box center [346, 198] width 324 height 222
click at [408, 321] on link "49" at bounding box center [408, 321] width 12 height 10
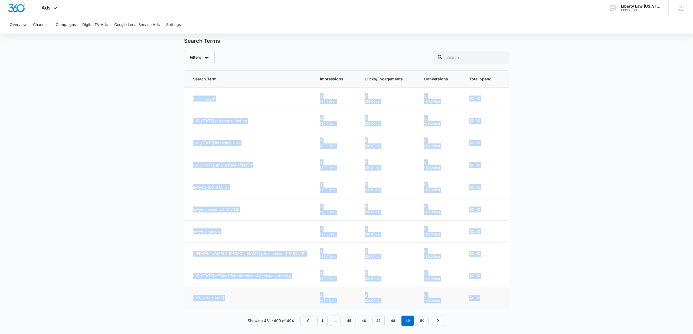
drag, startPoint x: 191, startPoint y: 97, endPoint x: 483, endPoint y: 297, distance: 354.0
click at [483, 297] on tbody "boise lawyer 1 ( $0.00 ea) 0 ( $0.00 ea) 0 ( $0.00 ea) $0.00 idaho attorney dir…" at bounding box center [346, 198] width 324 height 222
click at [424, 321] on link "50" at bounding box center [422, 321] width 12 height 10
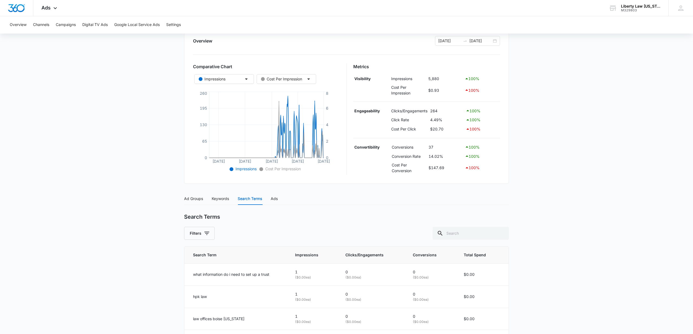
scroll to position [114, 0]
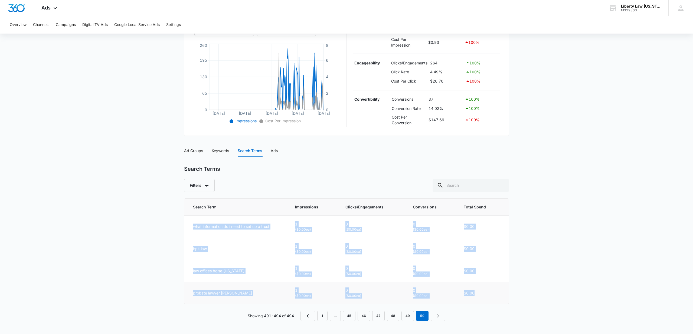
drag, startPoint x: 191, startPoint y: 227, endPoint x: 479, endPoint y: 291, distance: 295.3
click at [479, 291] on tbody "what information do i need to set up a trust 1 ( $0.00 ea) 0 ( $0.00 ea) 0 ( $0…" at bounding box center [346, 260] width 324 height 89
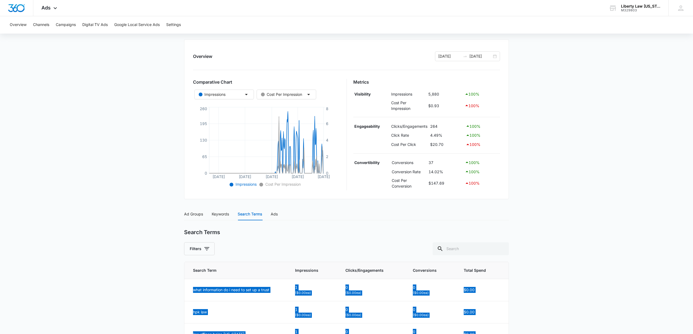
scroll to position [0, 0]
